Goal: Information Seeking & Learning: Find specific fact

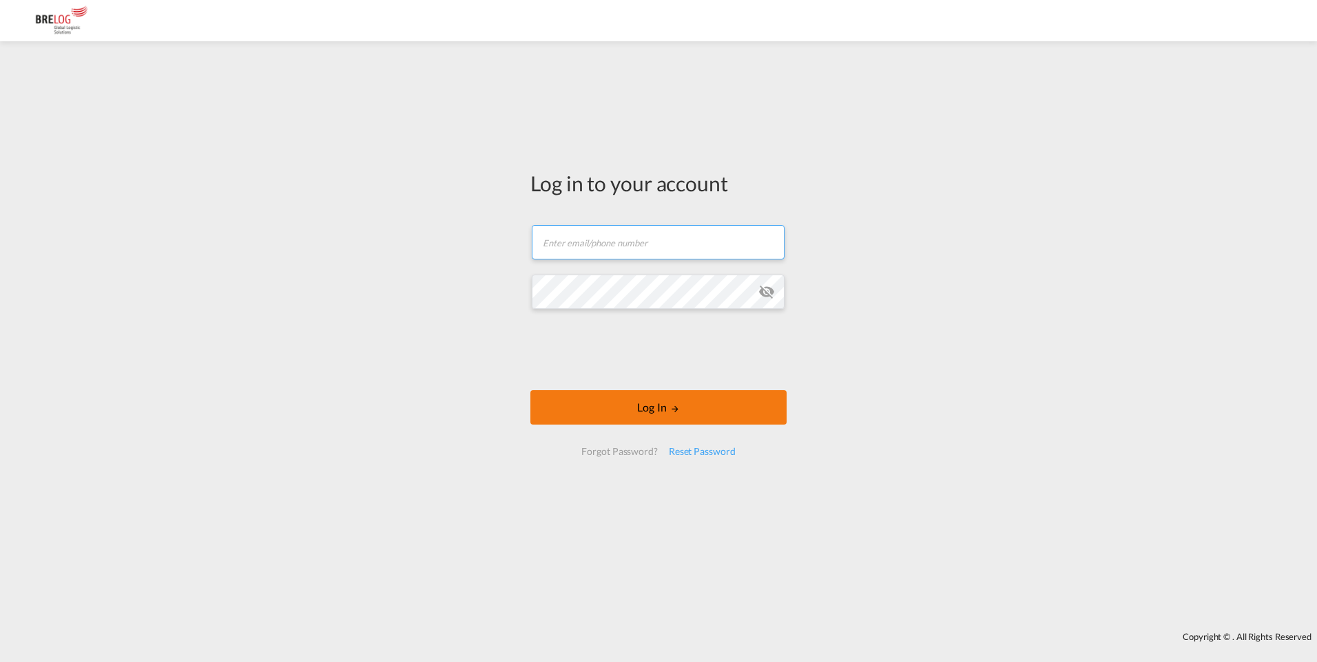
type input "[PERSON_NAME][EMAIL_ADDRESS][PERSON_NAME][DOMAIN_NAME]"
click at [658, 408] on button "Log In" at bounding box center [658, 407] width 256 height 34
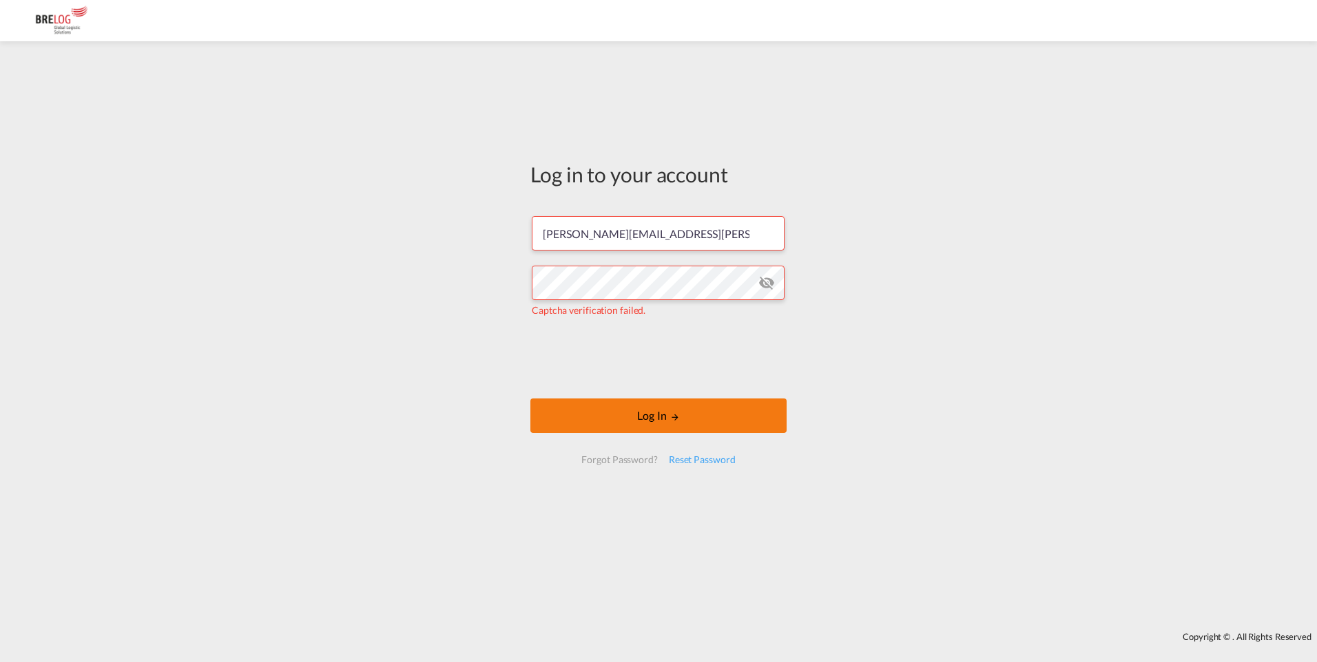
click at [652, 421] on button "Log In" at bounding box center [658, 416] width 256 height 34
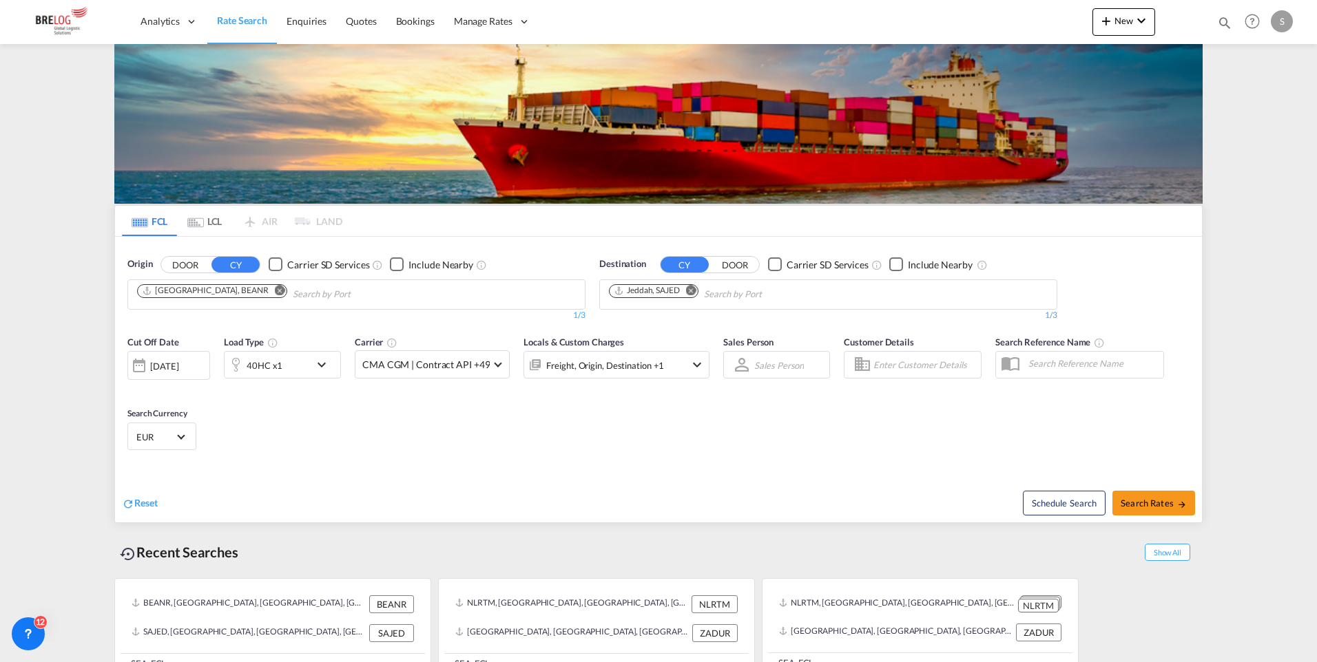
click at [275, 285] on md-icon "Remove" at bounding box center [280, 290] width 10 height 10
click at [173, 152] on body "Analytics Dashboard Rate Search Enquiries Quotes Bookings" at bounding box center [658, 331] width 1317 height 662
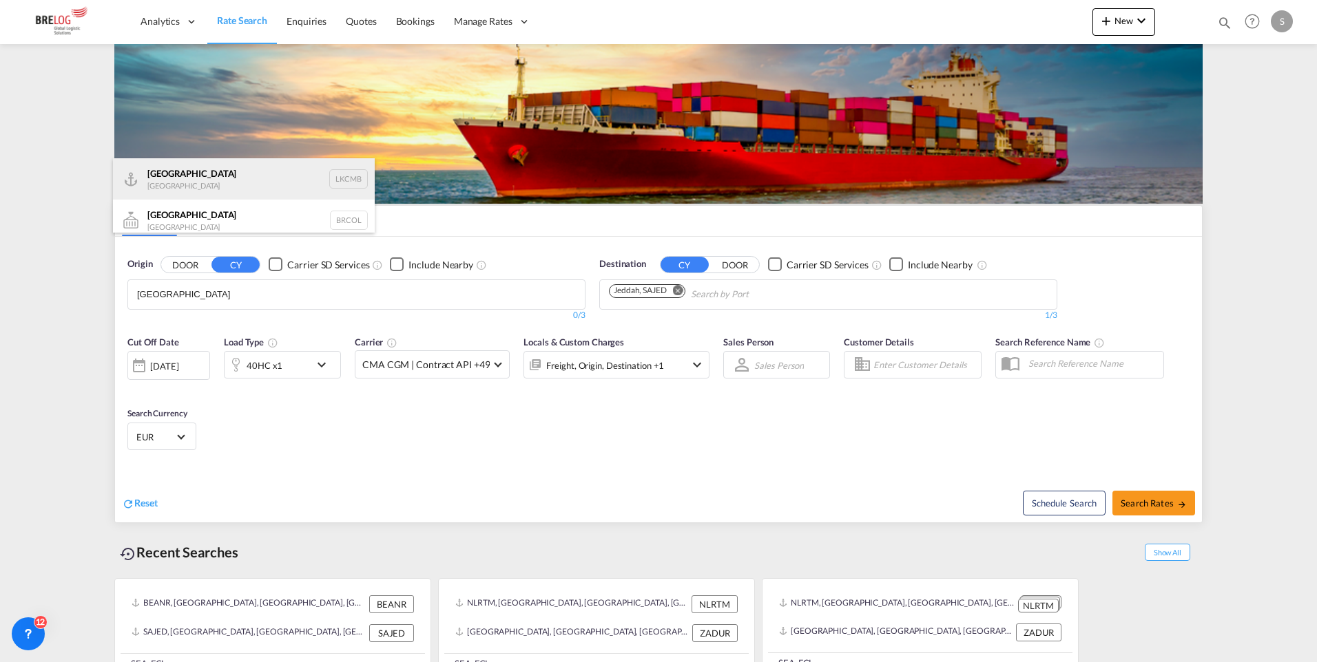
type input "[GEOGRAPHIC_DATA]"
click at [186, 176] on div "Colombo [GEOGRAPHIC_DATA] LKCMB" at bounding box center [244, 178] width 262 height 41
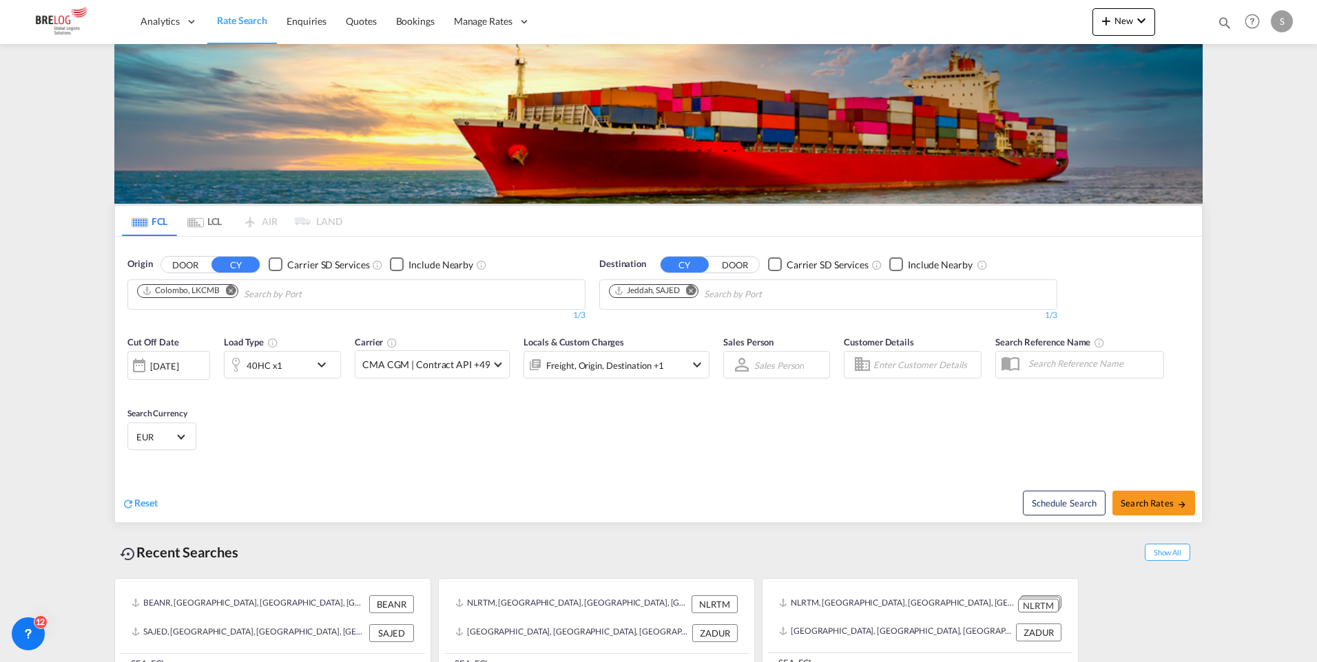
click at [693, 285] on md-icon "Remove" at bounding box center [691, 290] width 10 height 10
click at [774, 280] on md-chips at bounding box center [828, 294] width 457 height 29
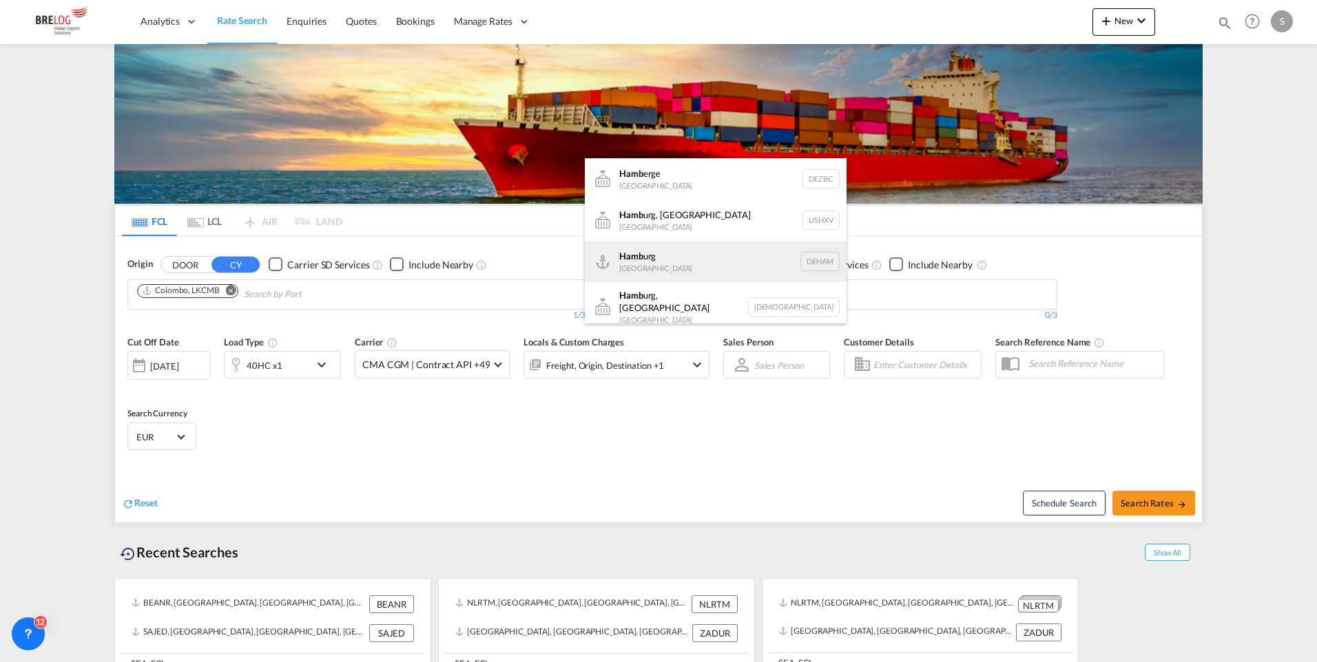
type input "hamb"
drag, startPoint x: 643, startPoint y: 263, endPoint x: 1158, endPoint y: 313, distance: 518.2
click at [643, 264] on div "Hamb urg [GEOGRAPHIC_DATA] [GEOGRAPHIC_DATA]" at bounding box center [716, 261] width 262 height 41
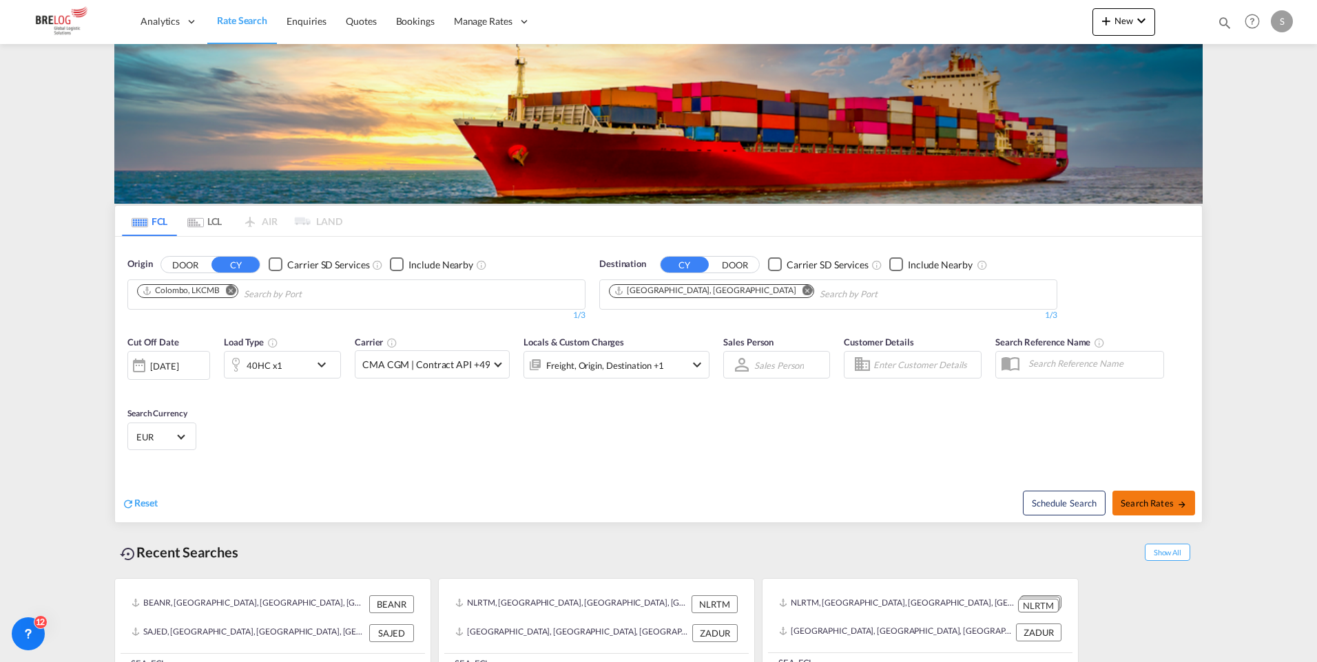
click at [1147, 498] on span "Search Rates" at bounding box center [1153, 503] width 66 height 11
type input "LKCMB to DEHAM / [DATE]"
